Goal: Information Seeking & Learning: Understand process/instructions

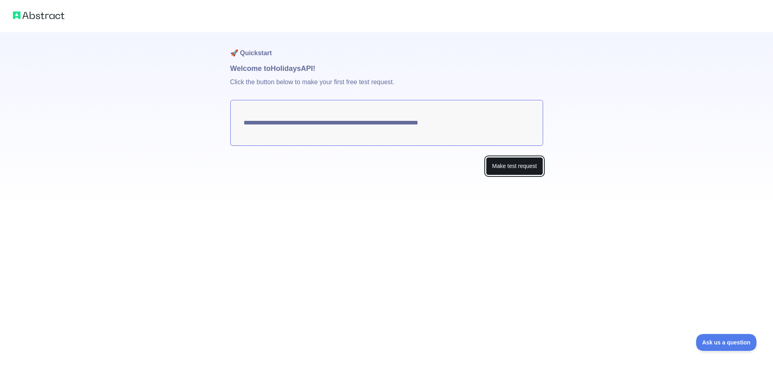
click at [512, 163] on button "Make test request" at bounding box center [514, 166] width 57 height 18
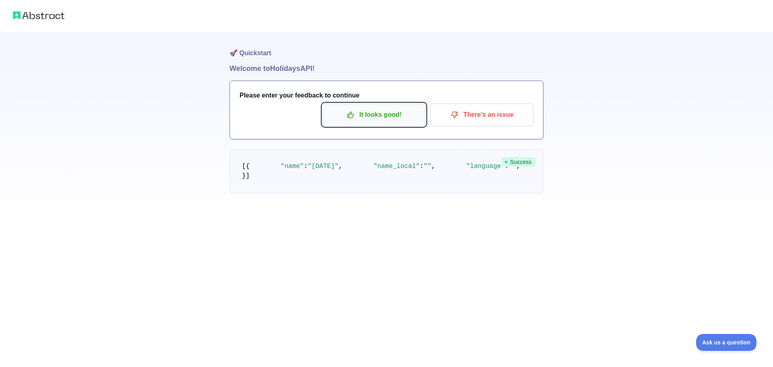
click at [381, 116] on p "It looks good!" at bounding box center [373, 115] width 91 height 14
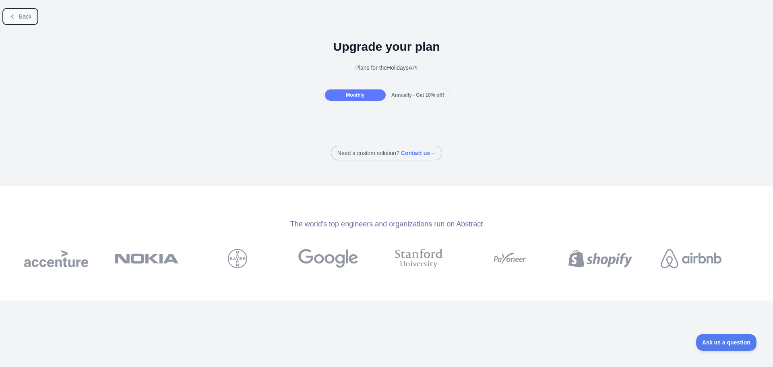
click at [27, 13] on span "Back" at bounding box center [25, 16] width 12 height 6
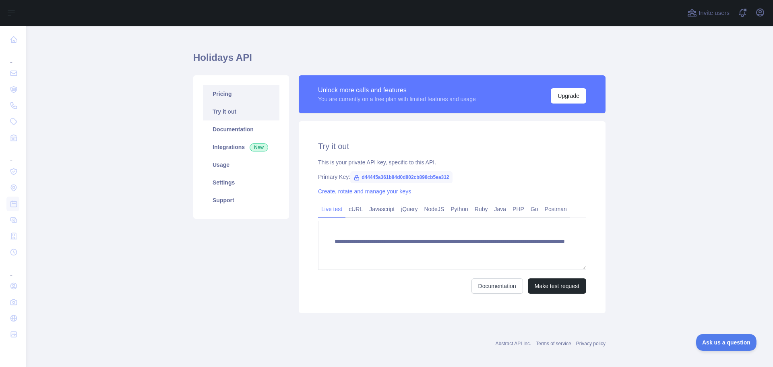
scroll to position [16, 0]
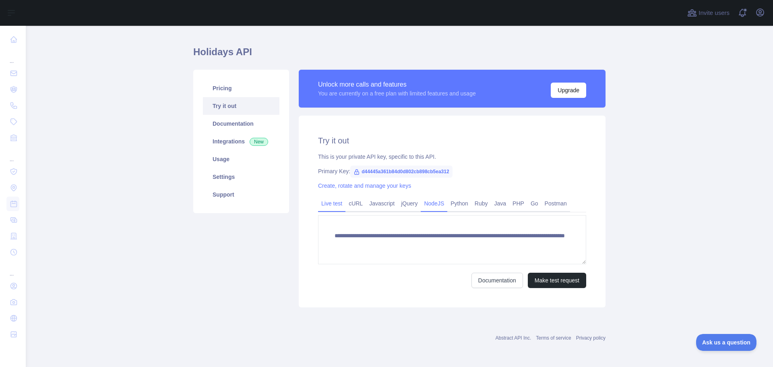
click at [426, 201] on link "NodeJS" at bounding box center [433, 203] width 27 height 13
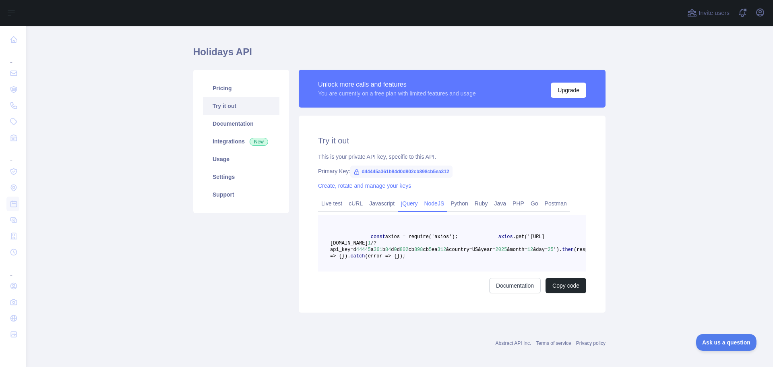
click at [398, 201] on link "jQuery" at bounding box center [409, 203] width 23 height 13
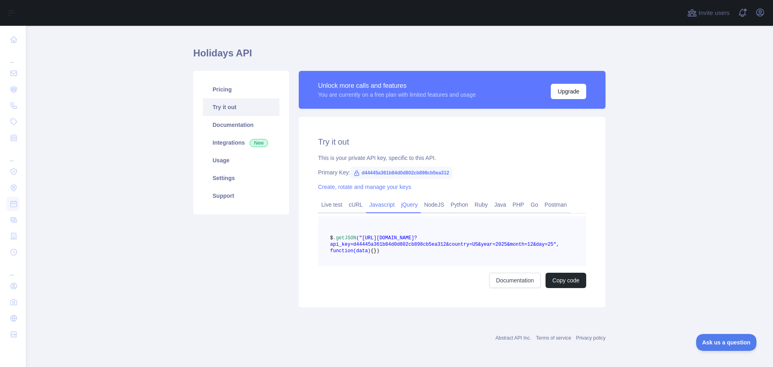
click at [379, 201] on link "Javascript" at bounding box center [382, 204] width 32 height 13
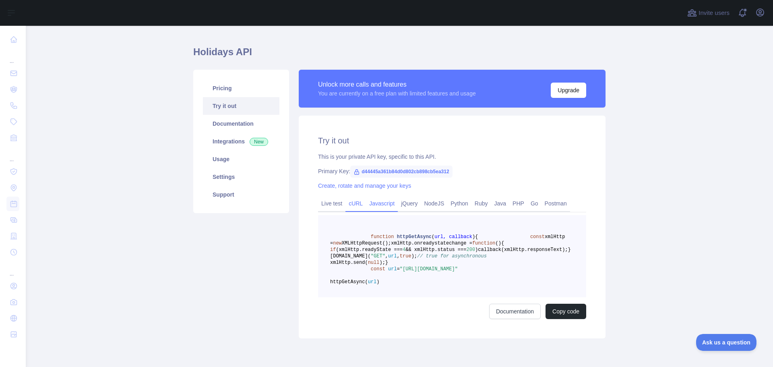
click at [350, 202] on link "cURL" at bounding box center [355, 203] width 21 height 13
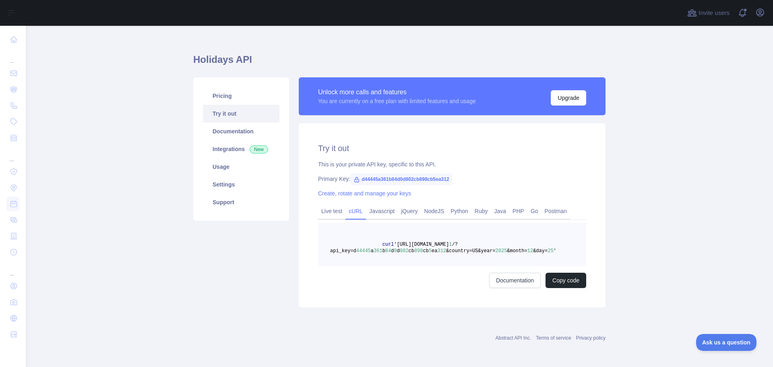
scroll to position [8, 0]
click at [372, 212] on link "Javascript" at bounding box center [382, 210] width 32 height 13
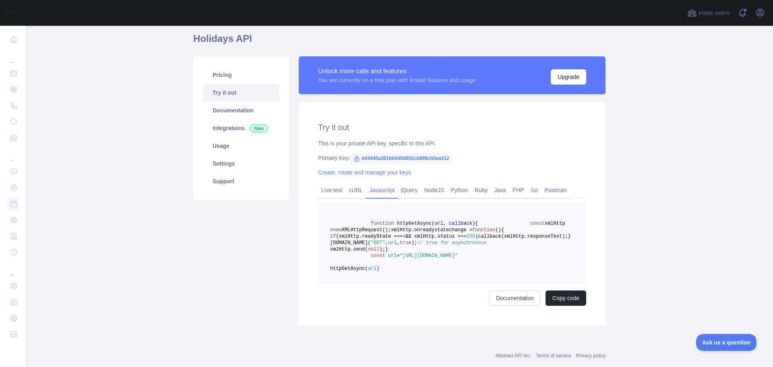
scroll to position [48, 0]
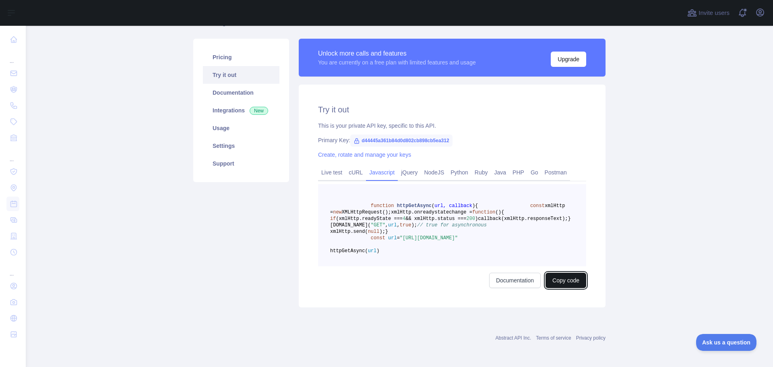
click at [548, 288] on button "Copy code" at bounding box center [565, 279] width 41 height 15
click at [493, 173] on link "Java" at bounding box center [500, 172] width 19 height 13
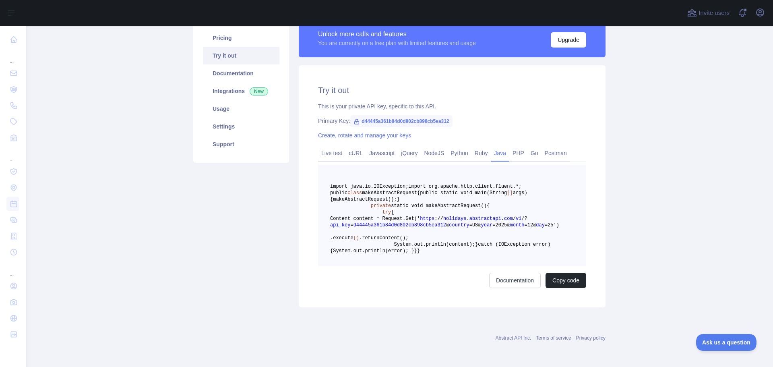
scroll to position [129, 0]
click at [394, 196] on span "AbstractRequest()" at bounding box center [368, 199] width 49 height 6
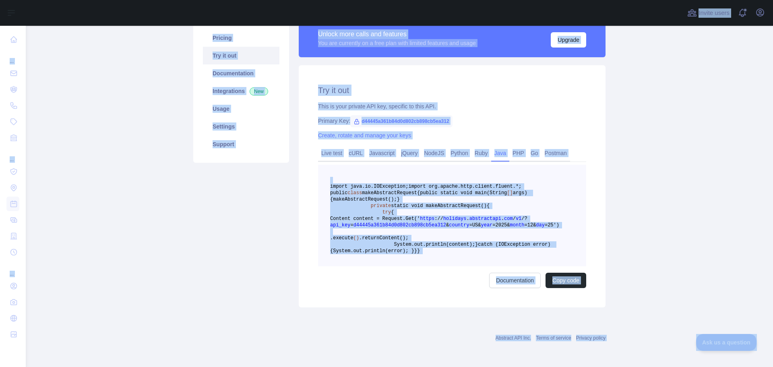
click at [394, 196] on span "AbstractRequest()" at bounding box center [368, 199] width 49 height 6
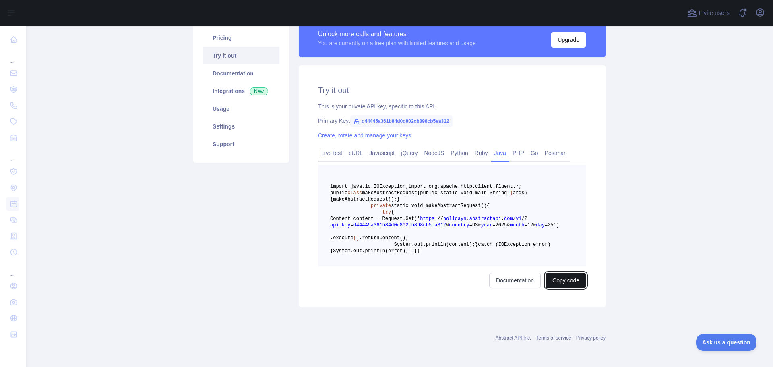
click at [551, 288] on button "Copy code" at bounding box center [565, 279] width 41 height 15
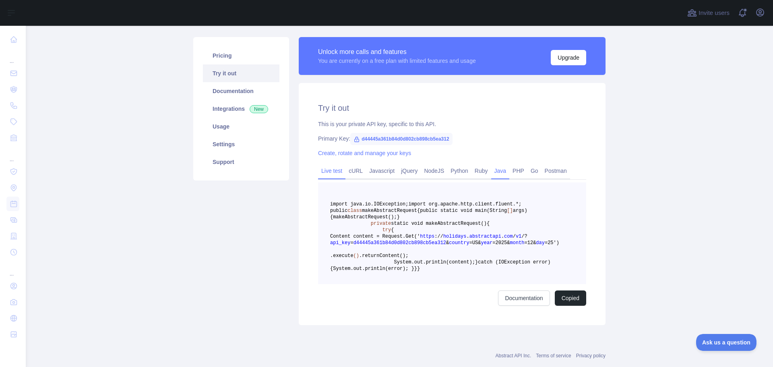
click at [334, 173] on link "Live test" at bounding box center [331, 170] width 27 height 13
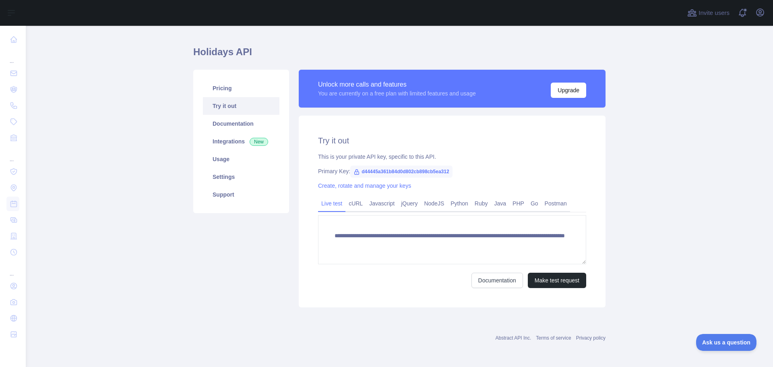
scroll to position [16, 0]
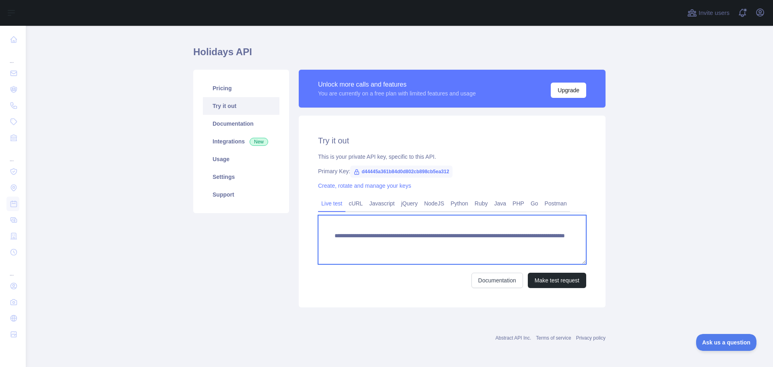
click at [378, 239] on textarea "**********" at bounding box center [452, 239] width 268 height 49
